Goal: Task Accomplishment & Management: Manage account settings

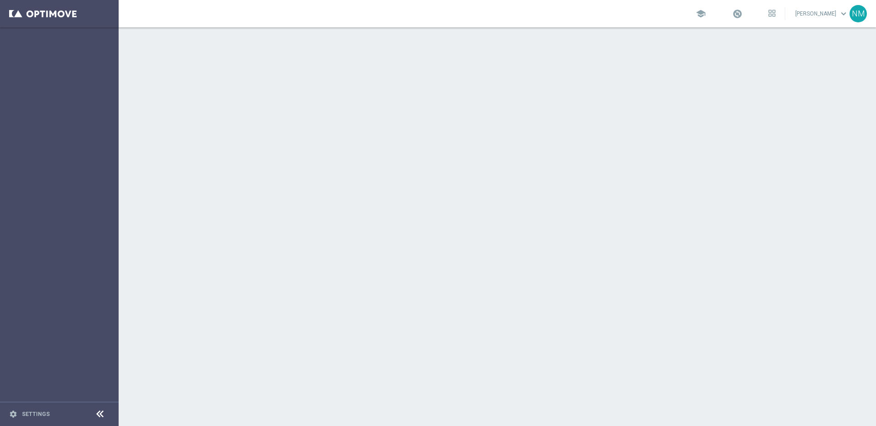
click at [99, 170] on sidenavbar "settings Settings" at bounding box center [59, 213] width 119 height 426
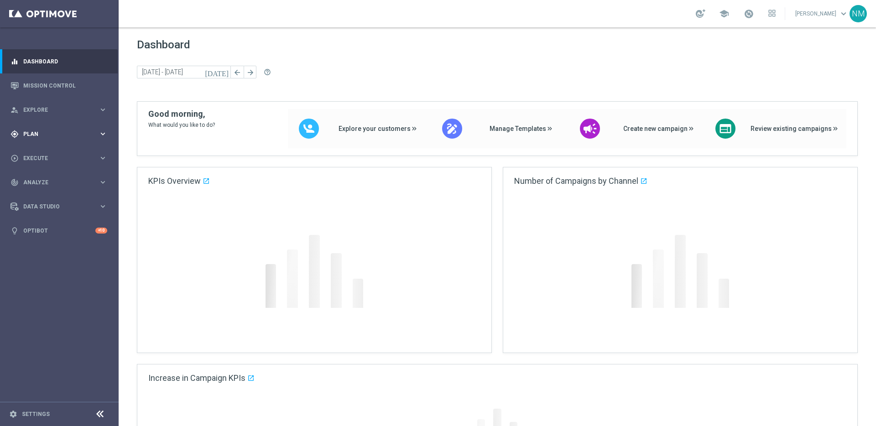
click at [41, 136] on span "Plan" at bounding box center [60, 133] width 75 height 5
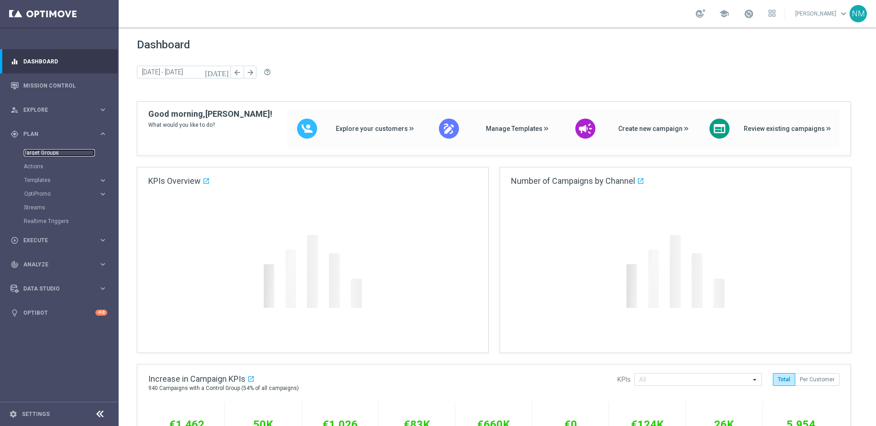
click at [45, 156] on link "Target Groups" at bounding box center [59, 152] width 71 height 7
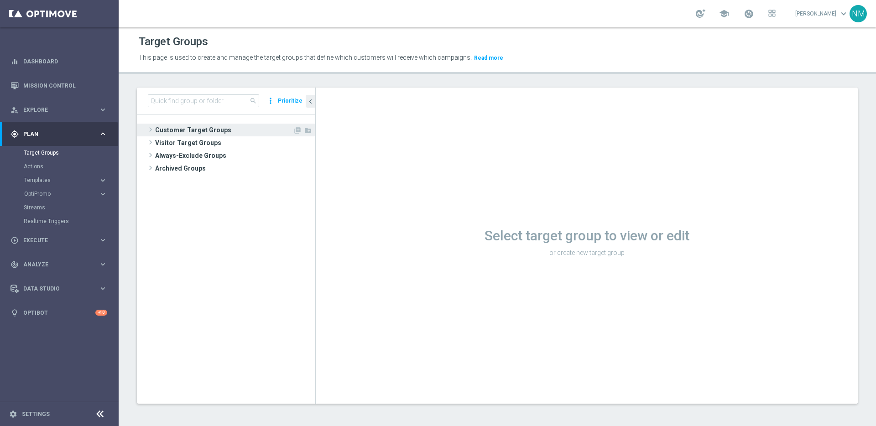
click at [150, 129] on span at bounding box center [150, 129] width 9 height 11
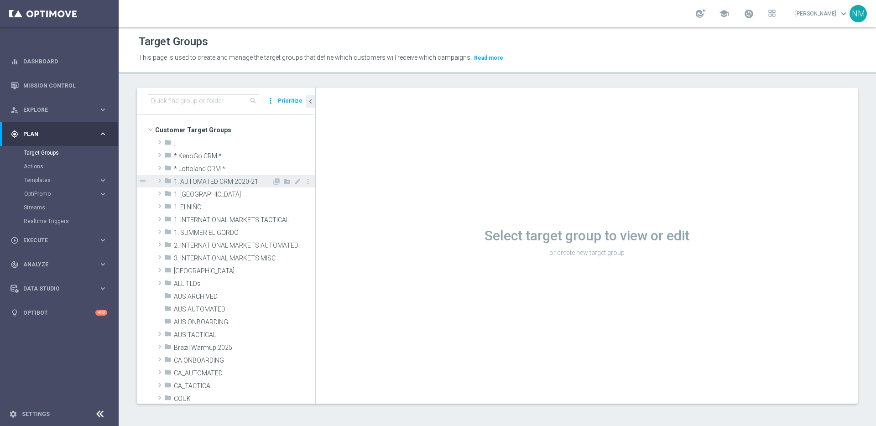
click at [205, 179] on span "1. AUTOMATED CRM 2020-21" at bounding box center [223, 182] width 98 height 8
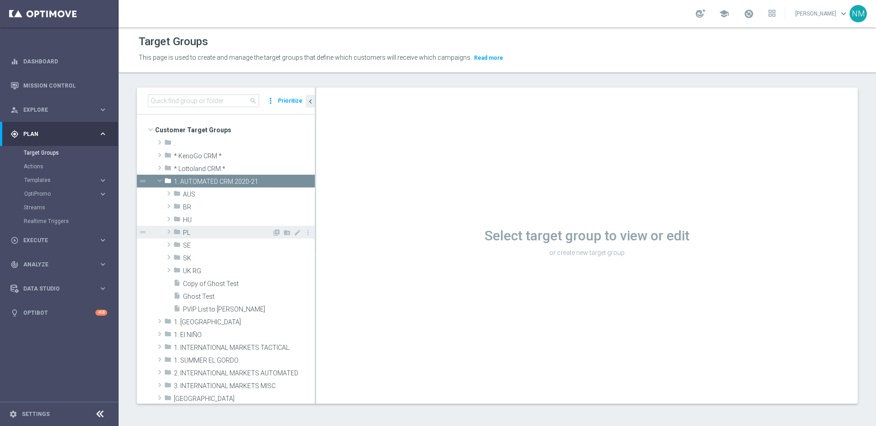
click at [245, 233] on span "PL" at bounding box center [227, 233] width 89 height 8
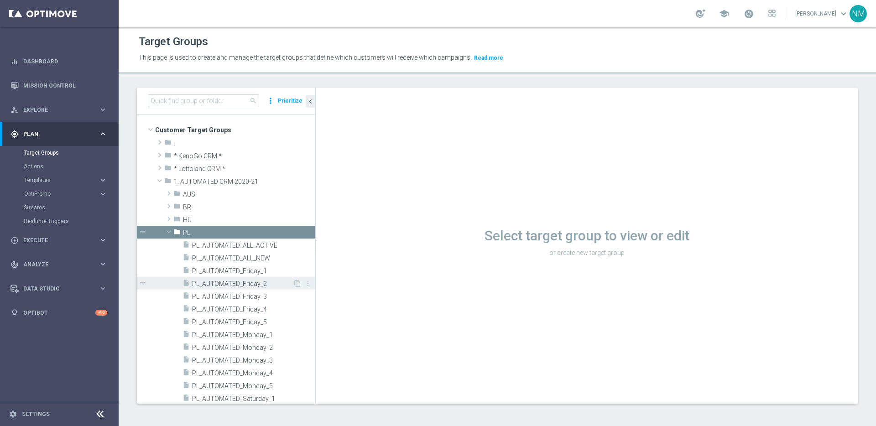
click at [213, 281] on span "PL_AUTOMATED_Friday_2" at bounding box center [242, 284] width 101 height 8
